Goal: Information Seeking & Learning: Learn about a topic

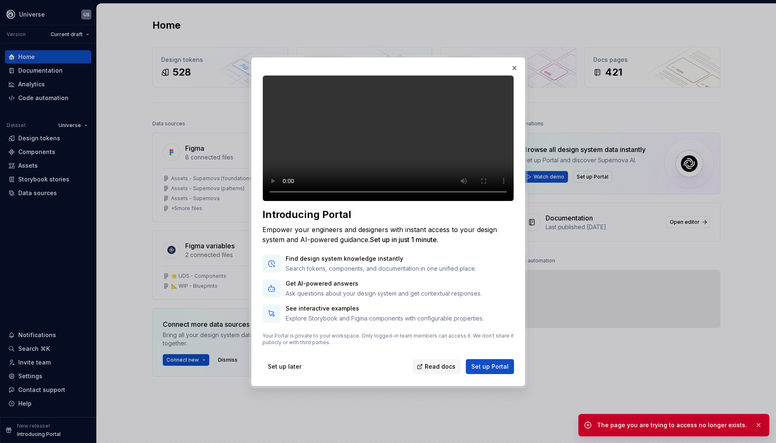
drag, startPoint x: 759, startPoint y: 423, endPoint x: 712, endPoint y: 396, distance: 54.4
click at [759, 422] on button "button" at bounding box center [758, 426] width 11 height 12
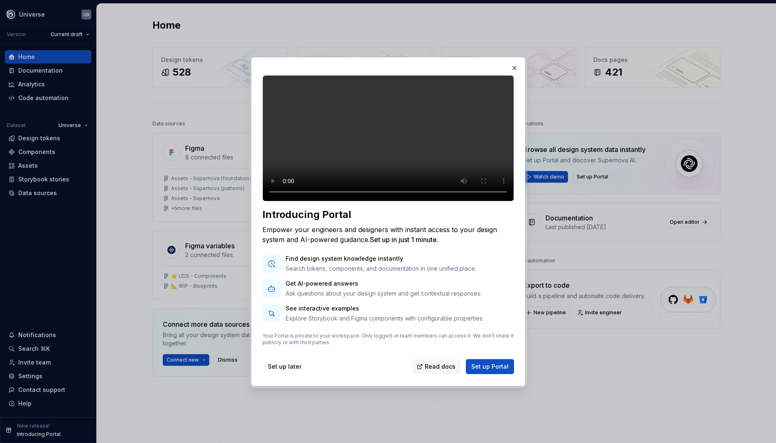
click at [465, 138] on div "Introducing Portal Empower your engineers and designers with instant access to …" at bounding box center [388, 221] width 278 height 333
click at [515, 62] on button "button" at bounding box center [515, 68] width 12 height 12
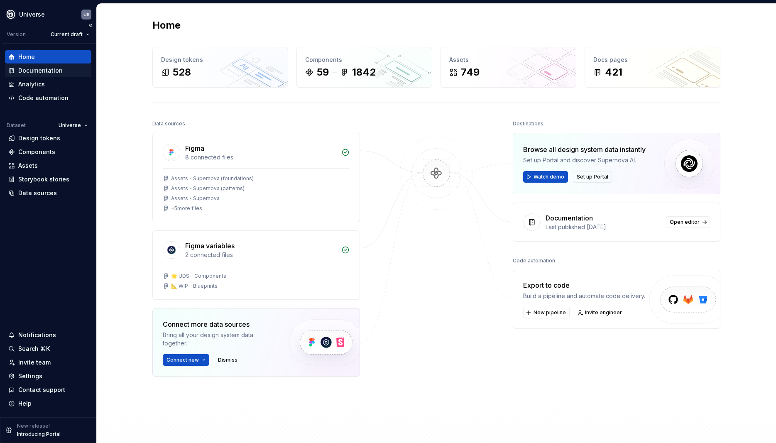
click at [31, 68] on div "Documentation" at bounding box center [40, 70] width 44 height 8
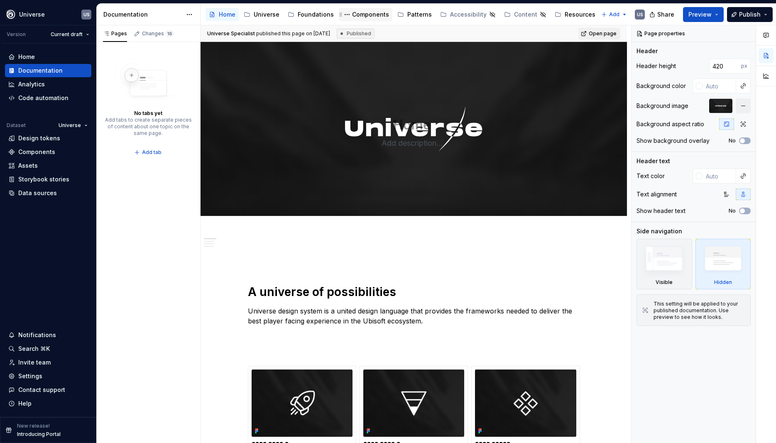
click at [371, 15] on div "Components" at bounding box center [370, 14] width 37 height 8
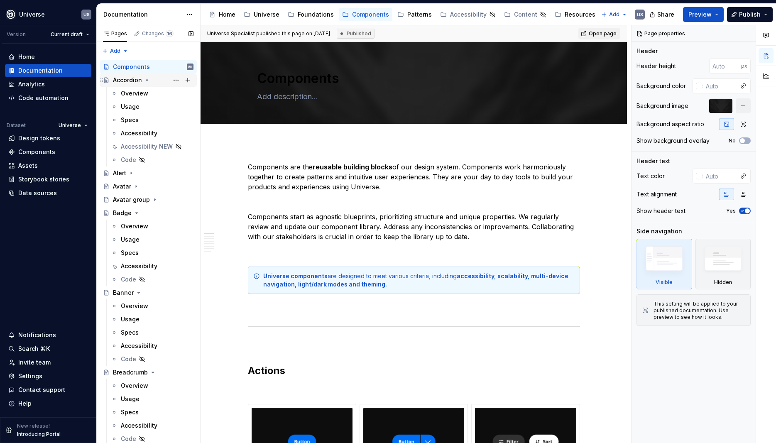
click at [143, 79] on div "Accordion" at bounding box center [153, 80] width 81 height 12
click at [147, 80] on icon "Page tree" at bounding box center [147, 80] width 2 height 1
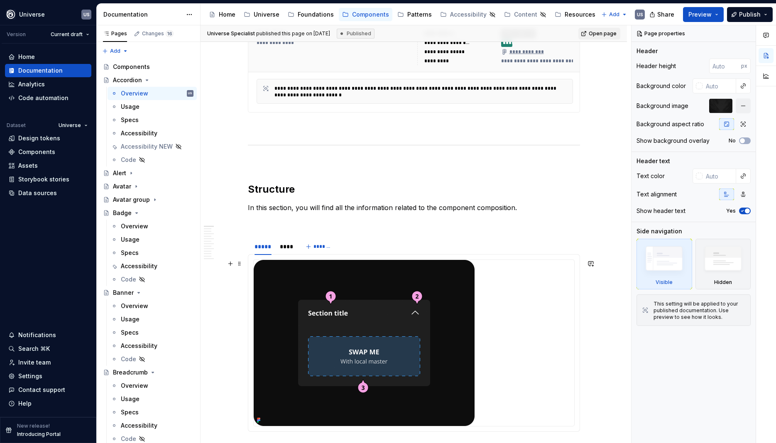
scroll to position [299, 0]
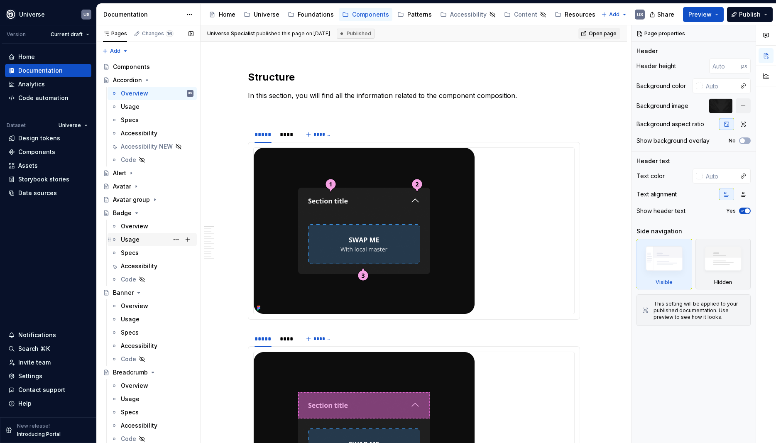
click at [140, 241] on div "Usage" at bounding box center [157, 240] width 73 height 12
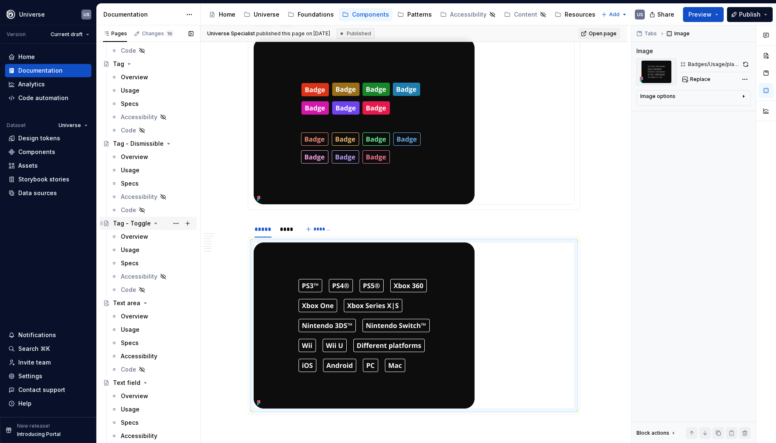
scroll to position [3382, 0]
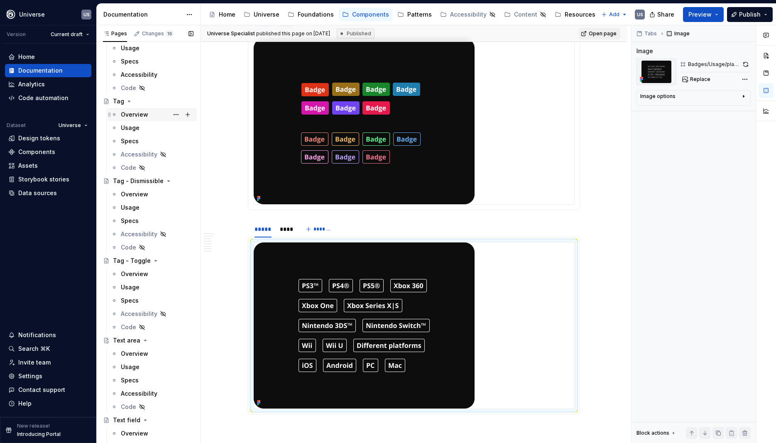
click at [140, 115] on div "Overview" at bounding box center [134, 114] width 27 height 8
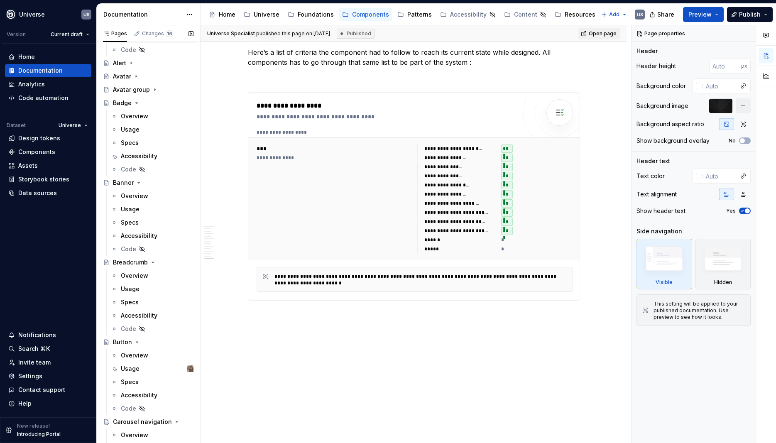
scroll to position [112, 0]
click at [140, 152] on div "Accessibility" at bounding box center [139, 154] width 37 height 8
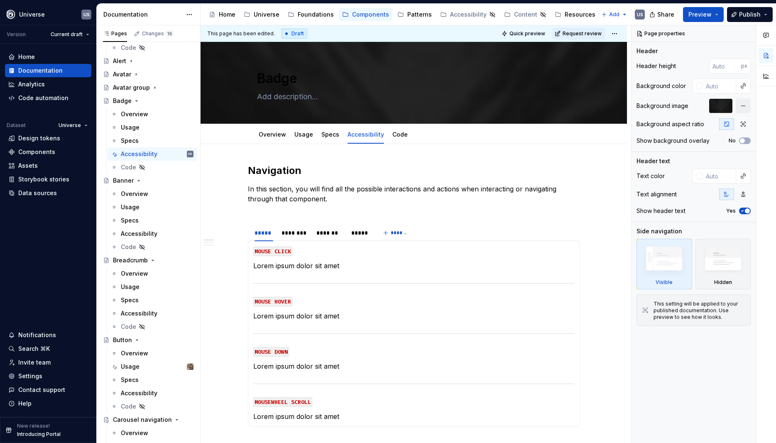
type textarea "*"
